Goal: Find specific page/section: Find specific page/section

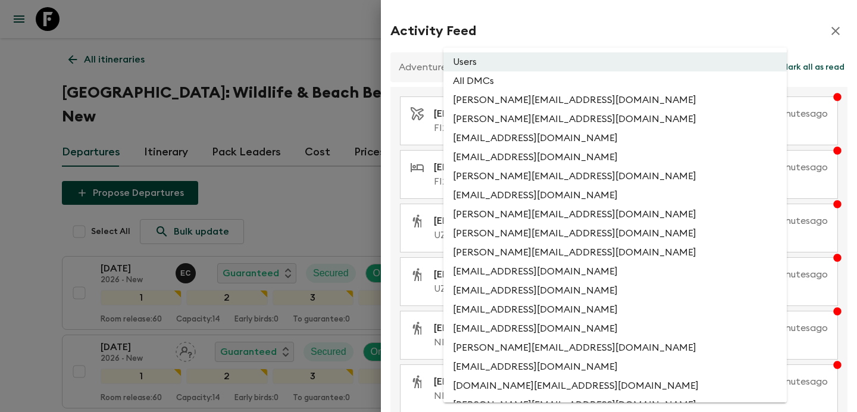
click at [143, 93] on div at bounding box center [428, 206] width 857 height 412
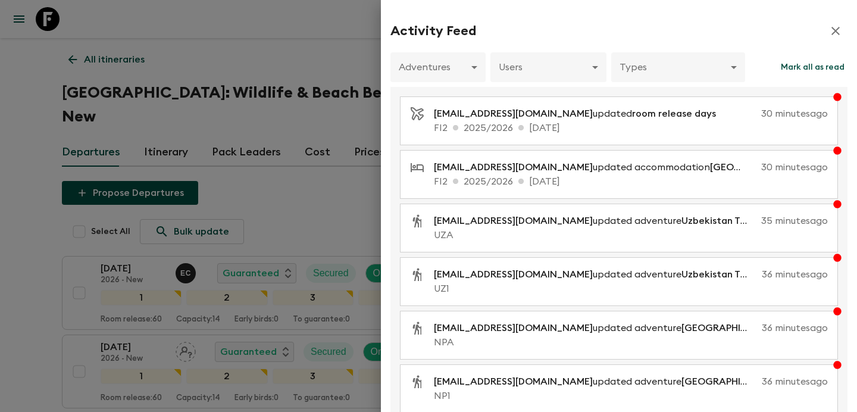
click at [115, 57] on div "Users All DMCs [PERSON_NAME][EMAIL_ADDRESS][DOMAIN_NAME] [PERSON_NAME][EMAIL_AD…" at bounding box center [428, 206] width 857 height 412
click at [135, 59] on div at bounding box center [428, 206] width 857 height 412
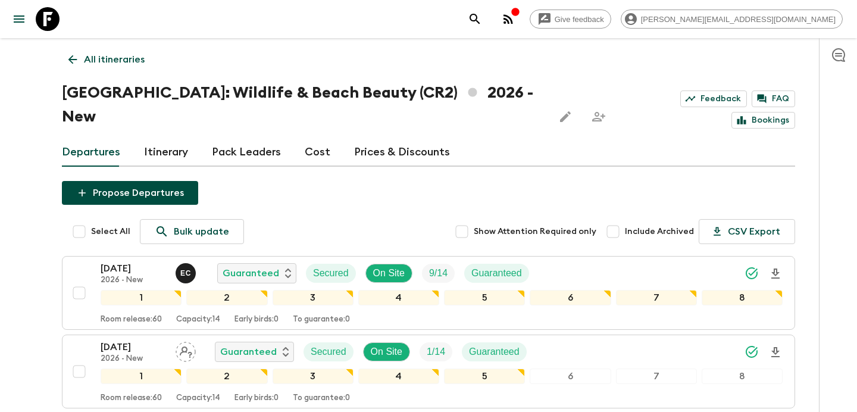
click at [115, 60] on p "All itineraries" at bounding box center [114, 59] width 61 height 14
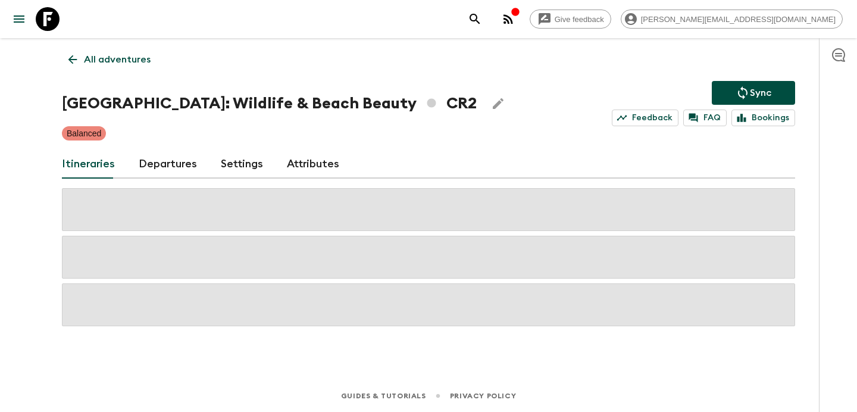
click at [115, 60] on p "All adventures" at bounding box center [117, 59] width 67 height 14
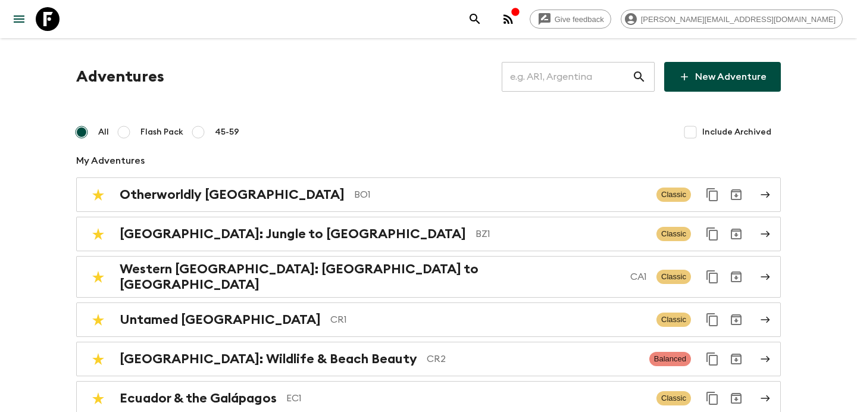
click at [553, 68] on input "text" at bounding box center [566, 76] width 130 height 33
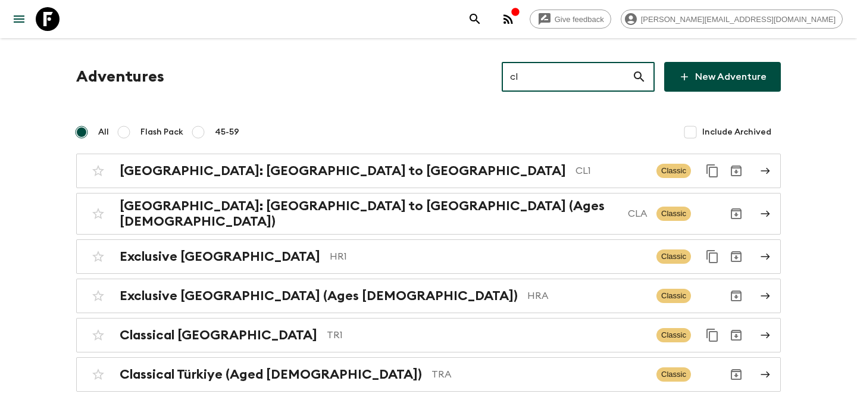
type input "cl1"
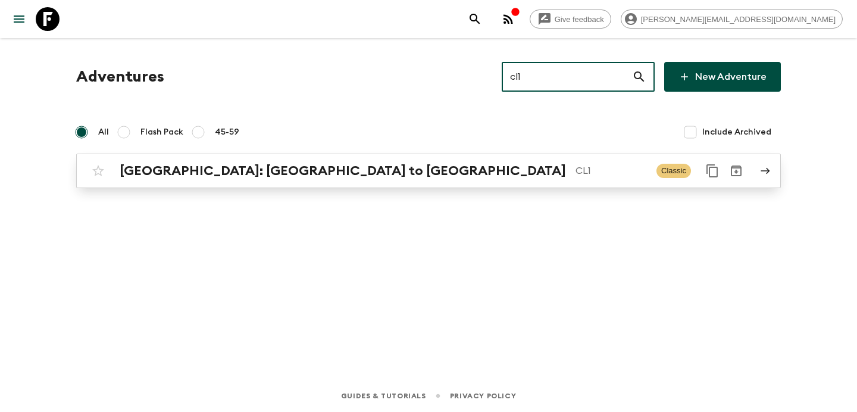
click at [575, 169] on p "CL1" at bounding box center [610, 171] width 71 height 14
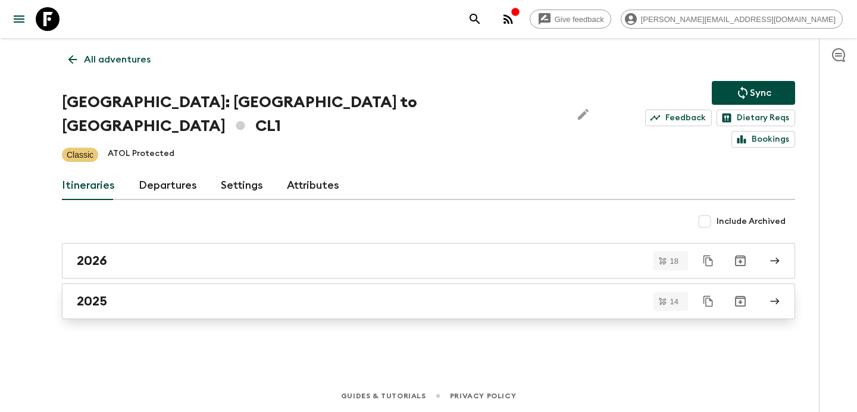
click at [322, 293] on div "2025" at bounding box center [417, 300] width 681 height 15
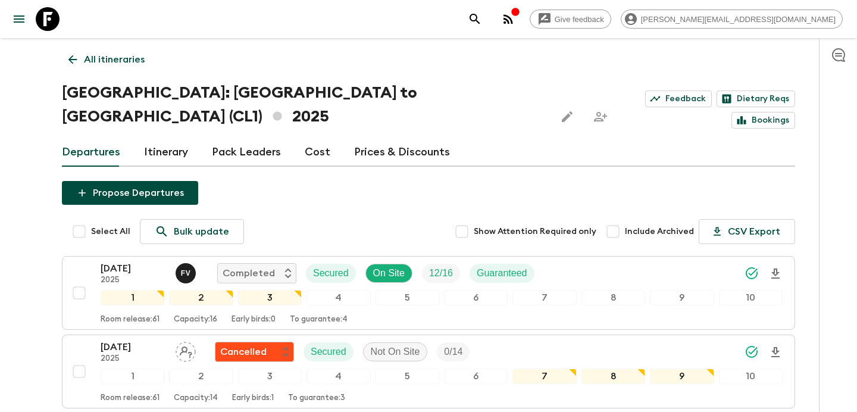
click at [617, 220] on input "Include Archived" at bounding box center [613, 232] width 24 height 24
checkbox input "true"
